Goal: Task Accomplishment & Management: Manage account settings

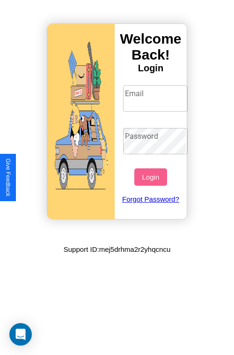
click at [156, 98] on input "Email" at bounding box center [155, 98] width 65 height 26
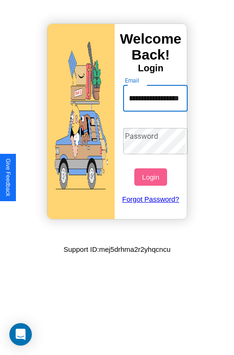
scroll to position [0, 49]
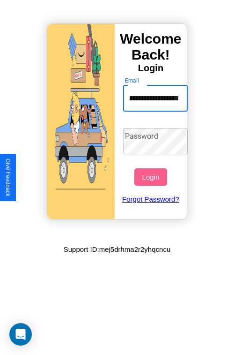
type input "**********"
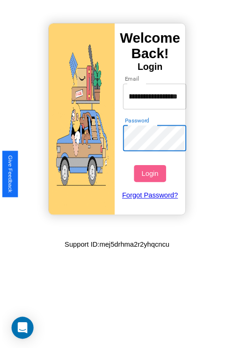
scroll to position [0, 0]
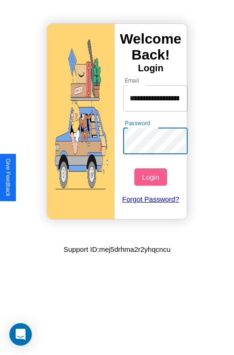
click at [152, 177] on button "Login" at bounding box center [150, 176] width 32 height 17
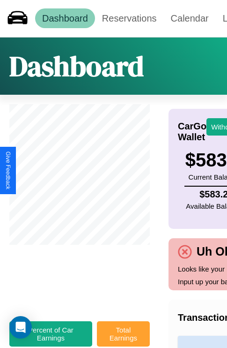
click at [123, 338] on button "Total Earnings" at bounding box center [123, 333] width 53 height 25
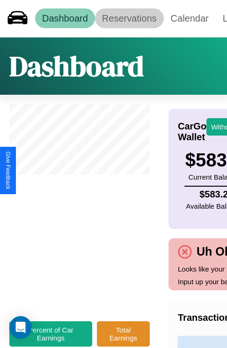
click at [129, 18] on link "Reservations" at bounding box center [129, 18] width 69 height 20
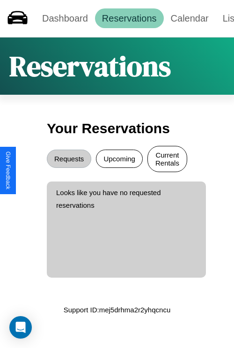
click at [167, 160] on button "Current Rentals" at bounding box center [168, 159] width 40 height 26
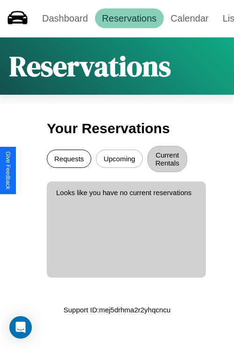
click at [69, 160] on button "Requests" at bounding box center [69, 158] width 45 height 18
